Goal: Transaction & Acquisition: Subscribe to service/newsletter

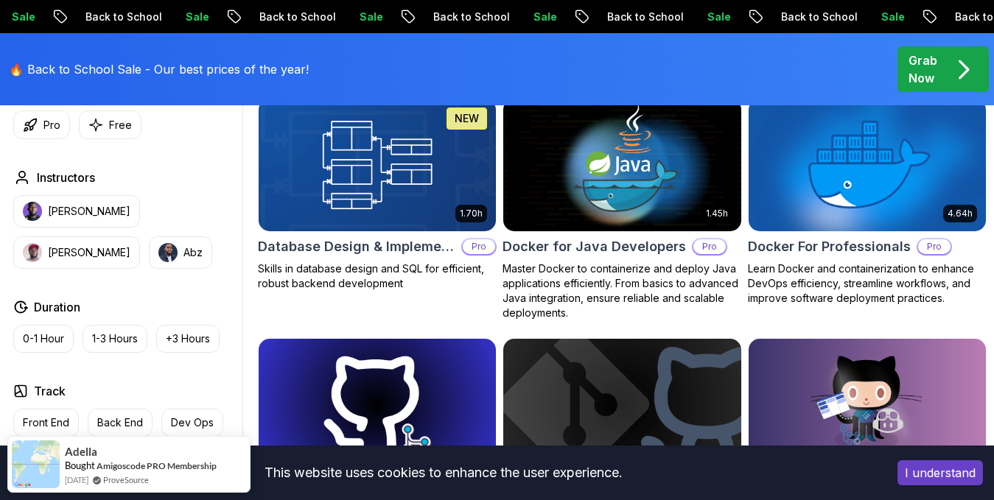
scroll to position [1362, 0]
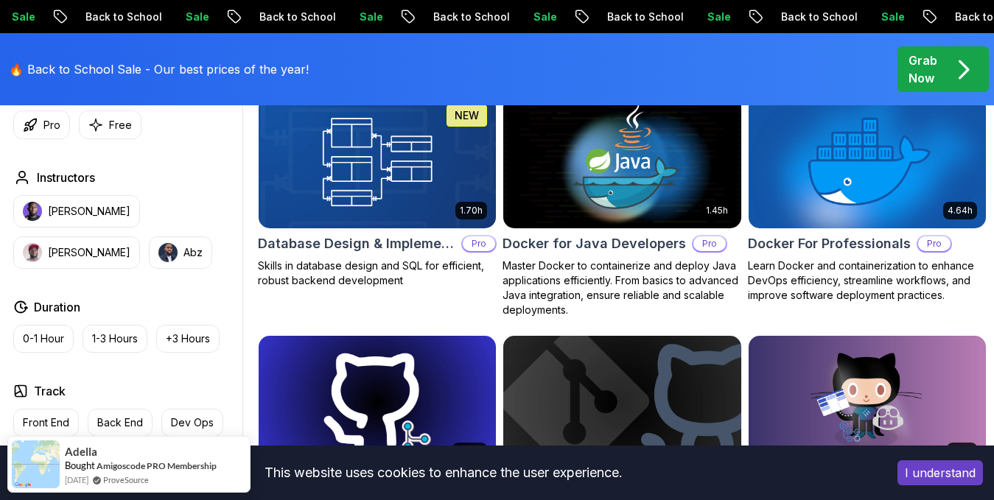
click at [962, 469] on button "I understand" at bounding box center [939, 472] width 85 height 25
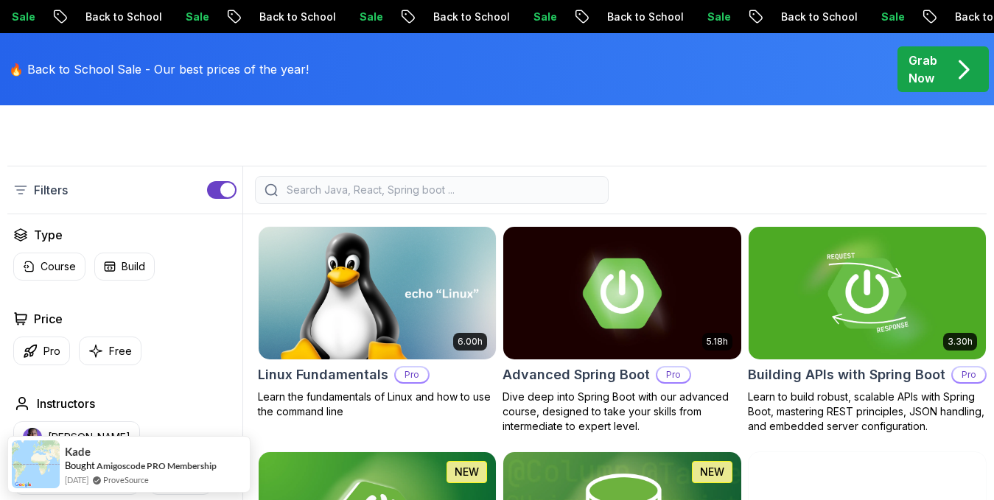
scroll to position [343, 0]
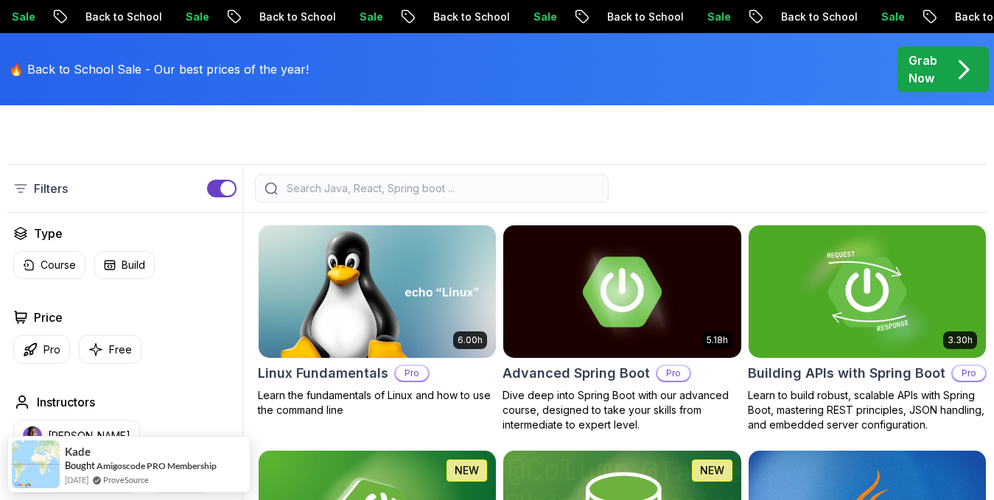
click at [419, 196] on input "search" at bounding box center [441, 188] width 315 height 15
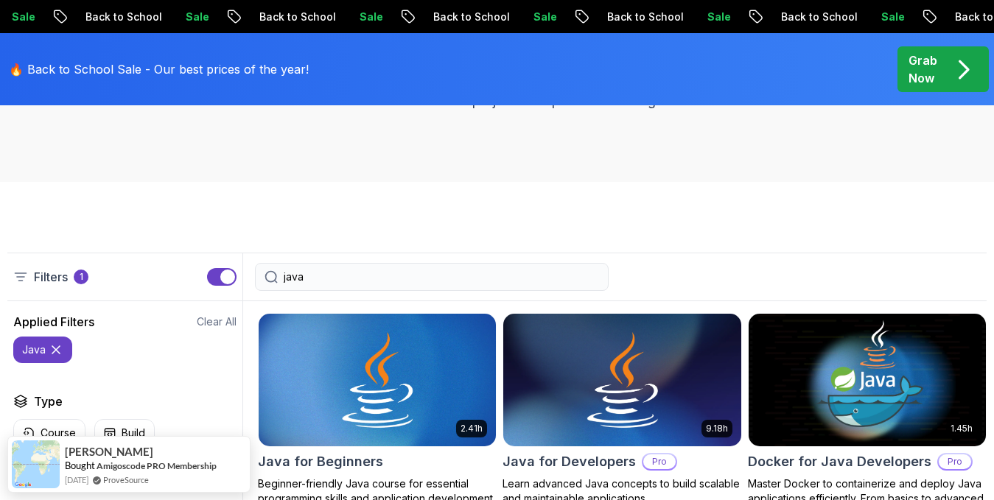
scroll to position [234, 0]
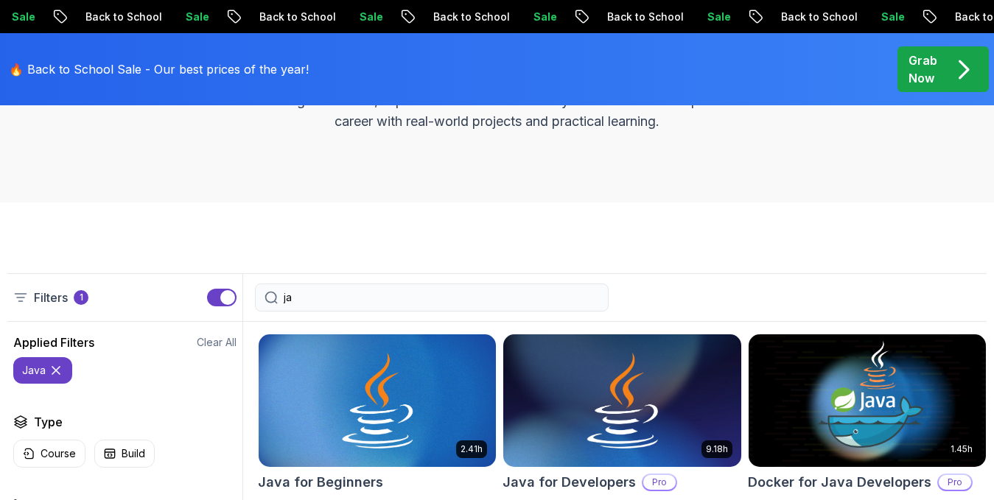
type input "j"
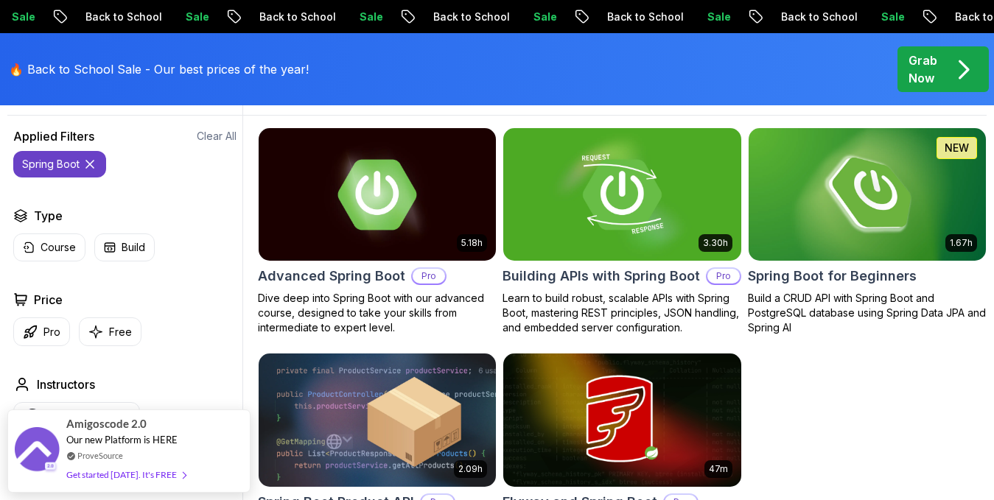
scroll to position [432, 0]
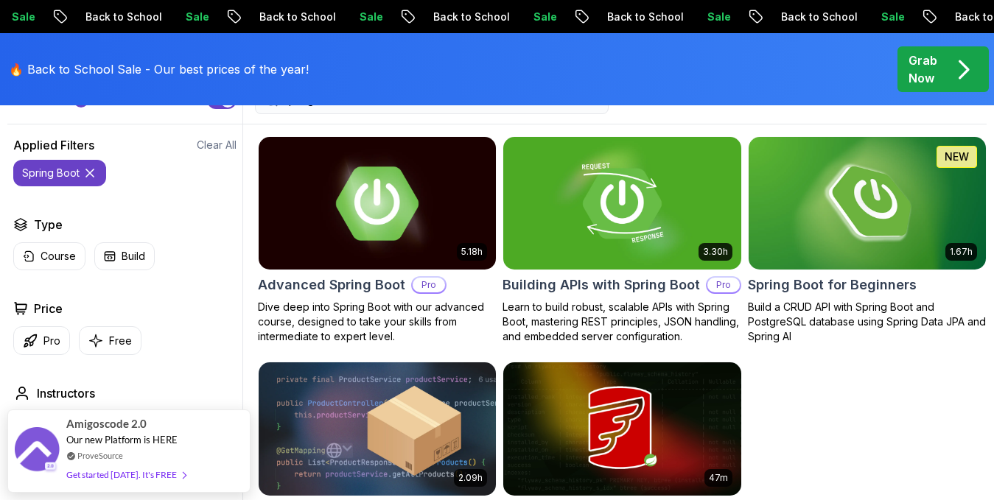
type input "spring boot"
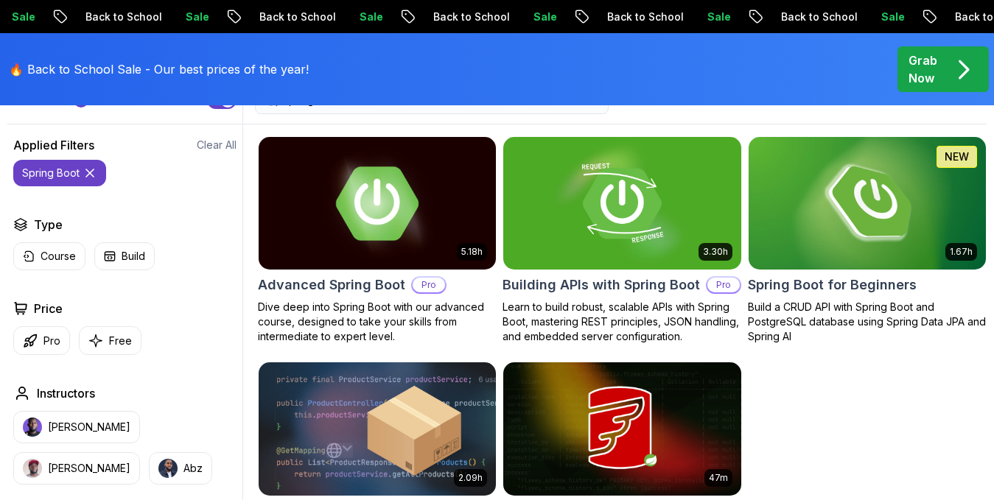
click at [386, 228] on img at bounding box center [377, 202] width 249 height 139
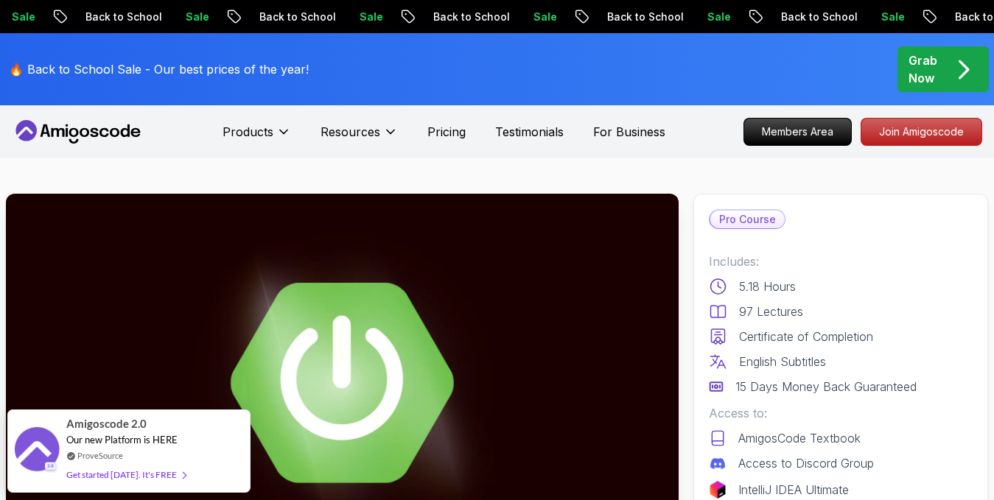
click at [740, 216] on p "Pro Course" at bounding box center [747, 220] width 74 height 18
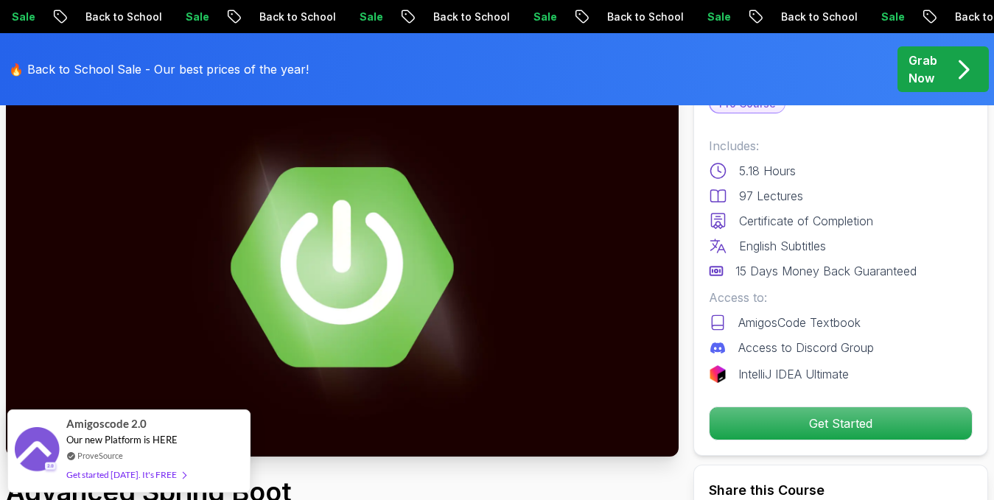
scroll to position [139, 0]
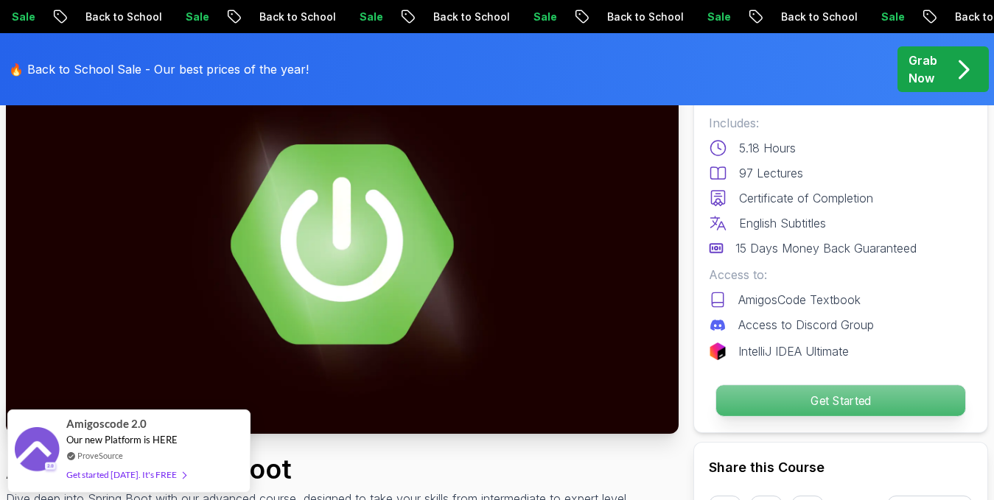
click at [826, 402] on p "Get Started" at bounding box center [840, 400] width 249 height 31
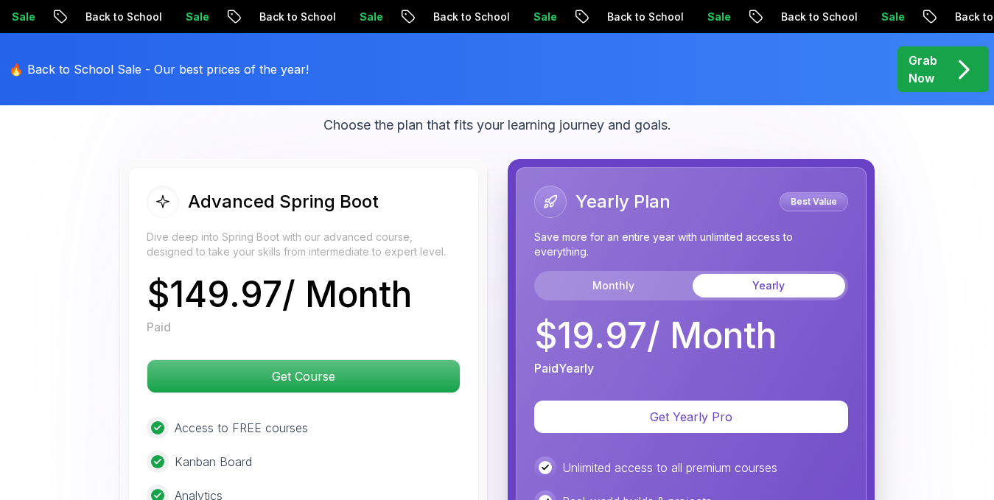
scroll to position [3393, 0]
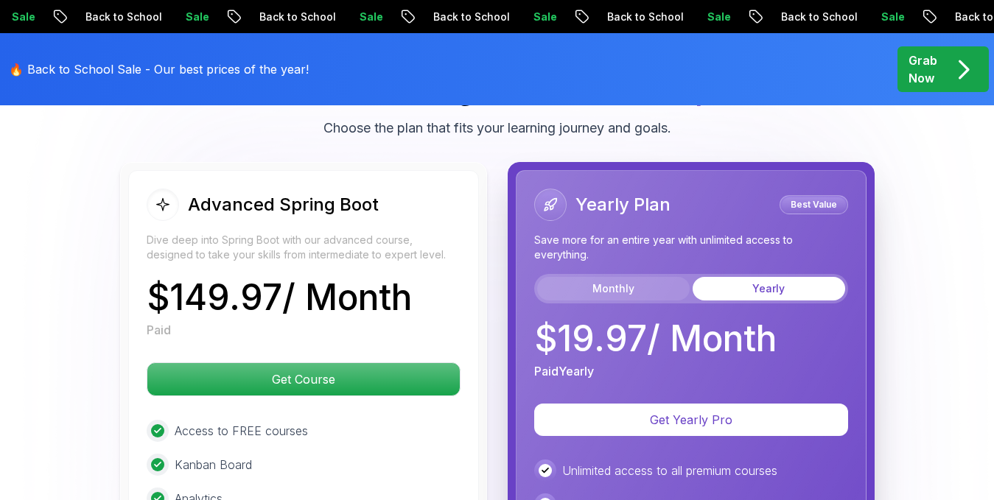
click at [613, 290] on button "Monthly" at bounding box center [613, 289] width 153 height 24
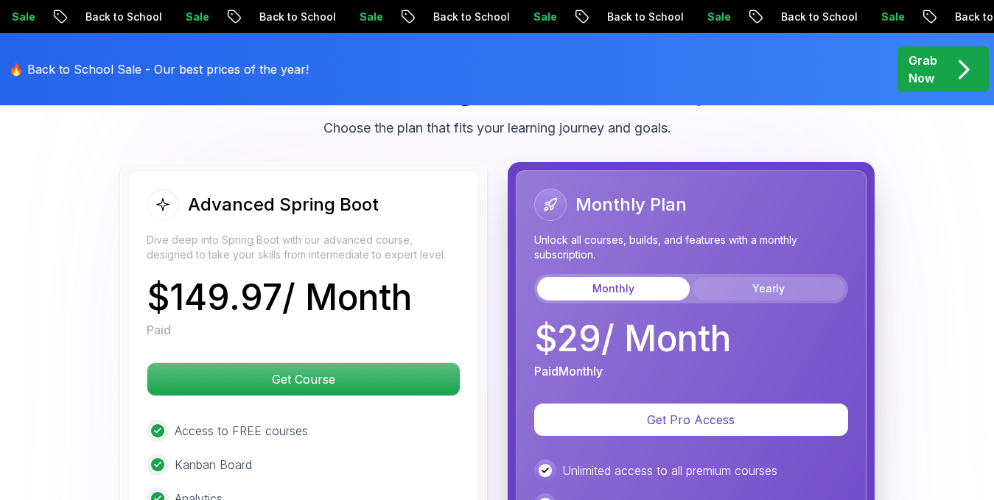
click at [762, 284] on button "Yearly" at bounding box center [769, 289] width 153 height 24
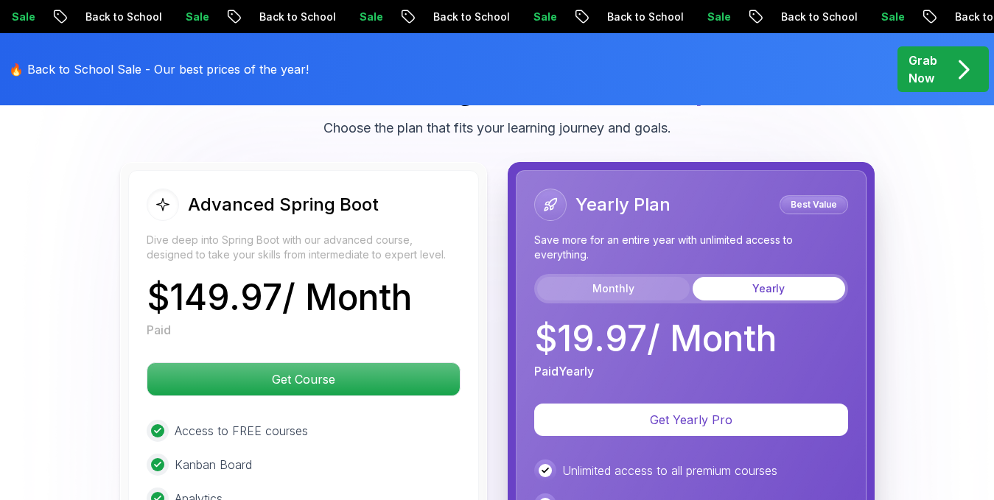
click at [652, 291] on button "Monthly" at bounding box center [613, 289] width 153 height 24
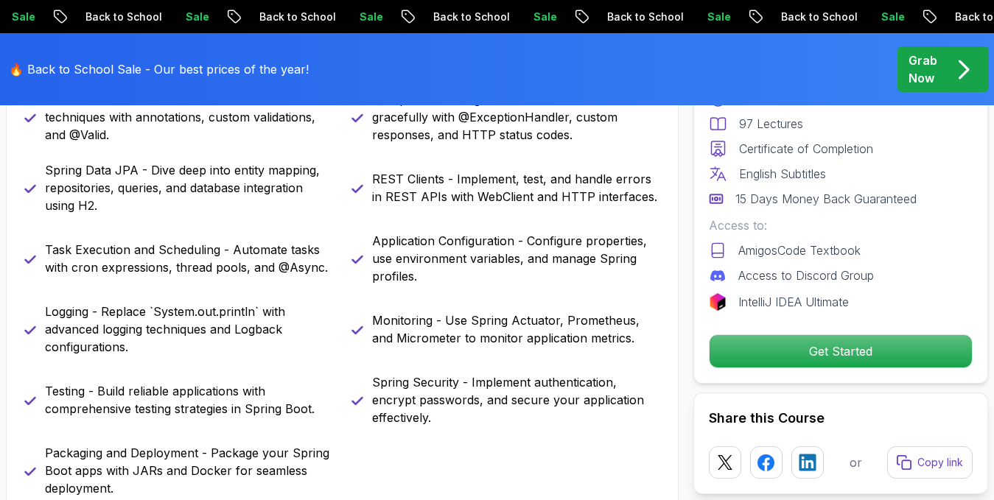
scroll to position [0, 0]
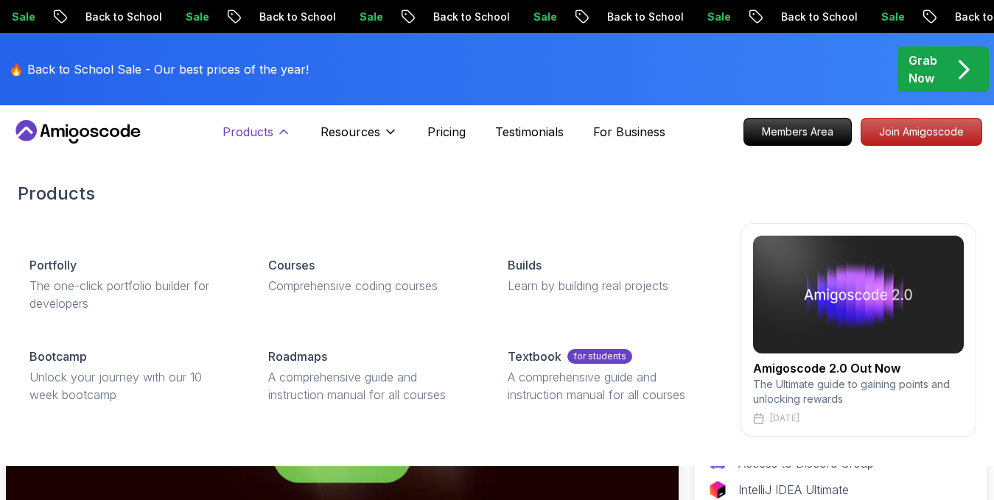
click at [287, 140] on button "Products" at bounding box center [257, 137] width 69 height 29
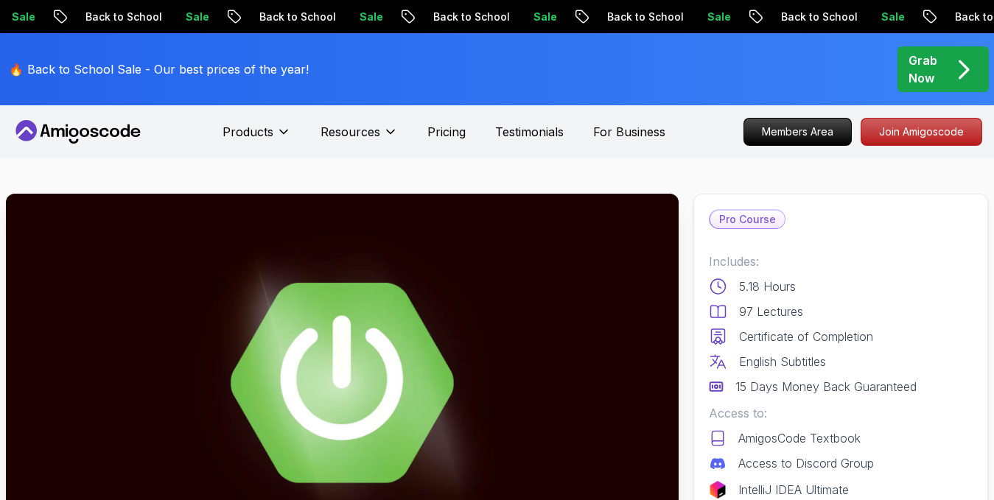
click at [481, 396] on img at bounding box center [342, 383] width 673 height 379
